Goal: Information Seeking & Learning: Find specific fact

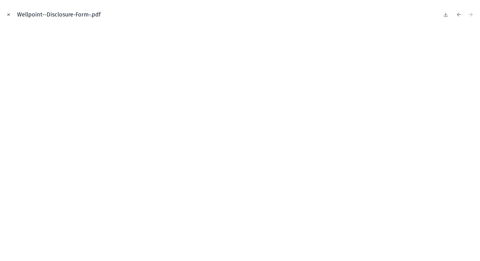
click at [8, 14] on icon "Close modal" at bounding box center [8, 14] width 4 height 4
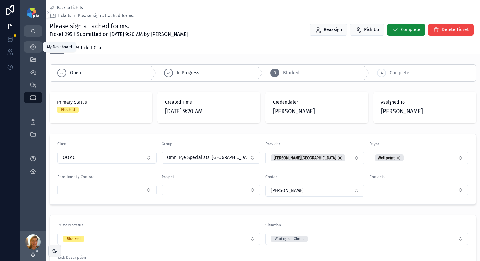
click at [32, 49] on icon "scrollable content" at bounding box center [33, 47] width 6 height 6
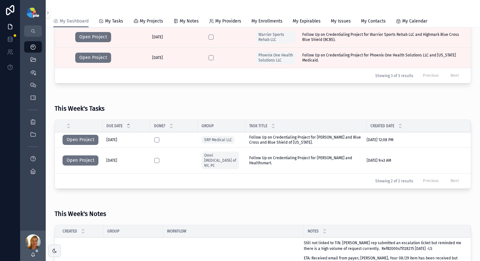
scroll to position [170, 0]
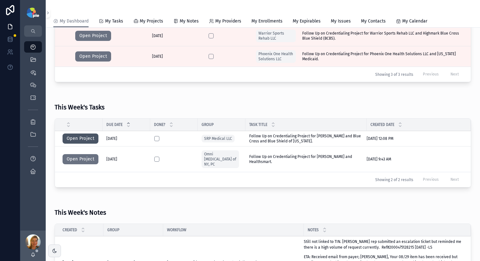
click at [92, 141] on button "Open Project" at bounding box center [80, 139] width 36 height 10
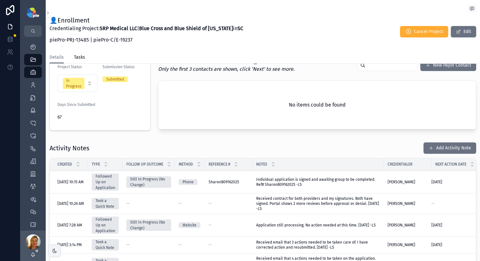
scroll to position [223, 0]
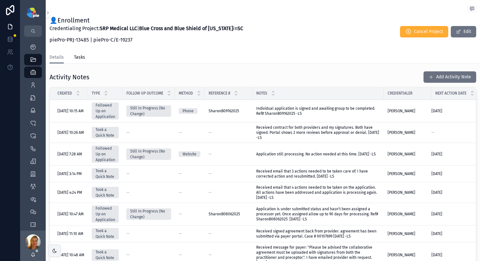
click at [378, 110] on span "Individual application is signed and awaiting group to be completed. Ref# Sharo…" at bounding box center [318, 111] width 124 height 10
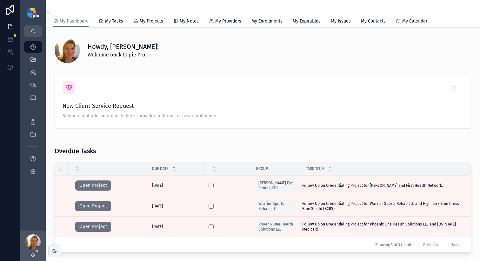
scroll to position [108, 0]
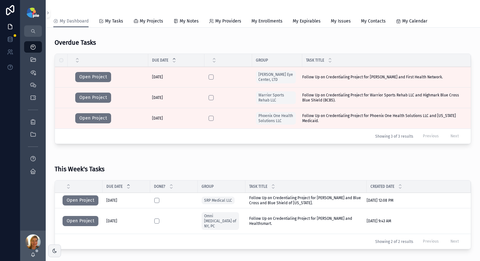
drag, startPoint x: 89, startPoint y: 220, endPoint x: 123, endPoint y: 218, distance: 34.1
click at [89, 220] on button "Open Project" at bounding box center [80, 221] width 36 height 10
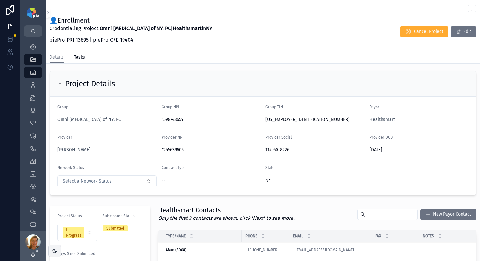
scroll to position [40, 0]
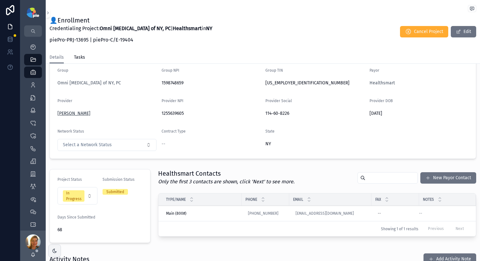
click at [82, 114] on span "[PERSON_NAME]" at bounding box center [73, 113] width 33 height 6
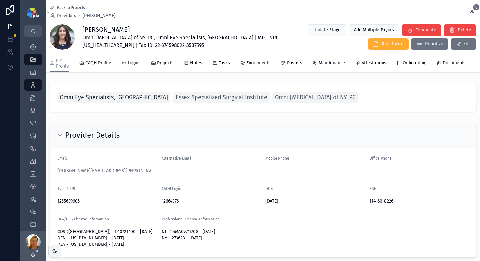
click at [110, 101] on span "Omni Eye Specialists, [GEOGRAPHIC_DATA]" at bounding box center [114, 97] width 108 height 9
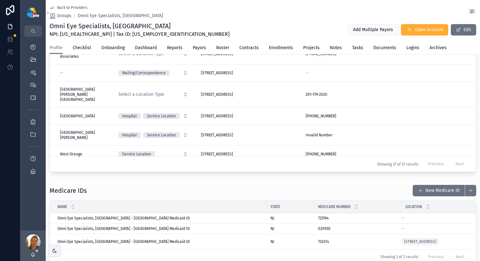
scroll to position [101, 0]
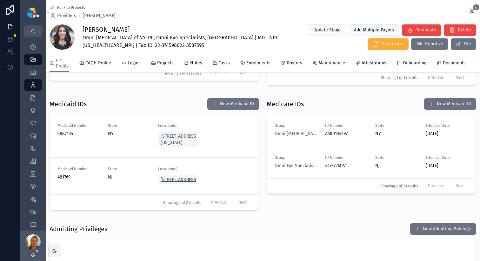
scroll to position [519, 0]
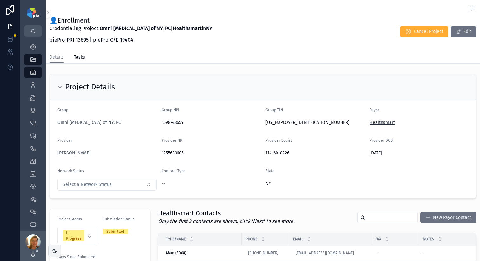
click at [373, 121] on span "Healthsmart" at bounding box center [381, 123] width 25 height 6
